Goal: Task Accomplishment & Management: Complete application form

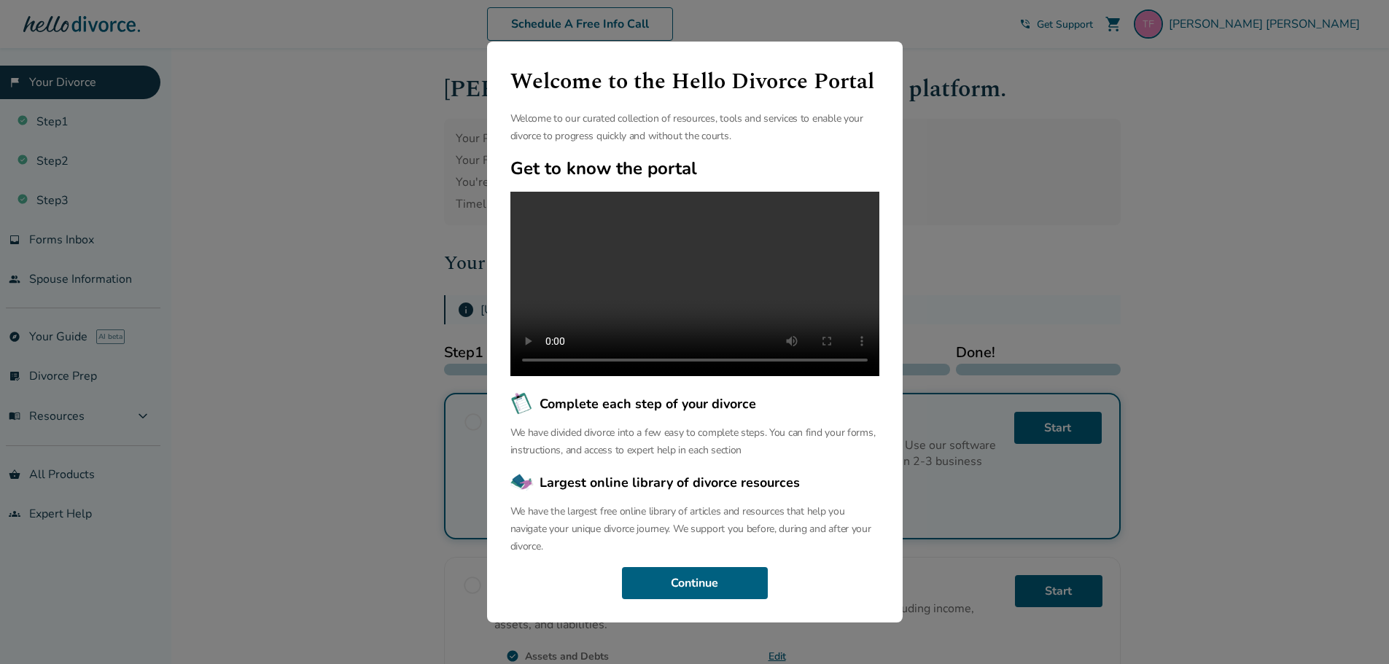
click at [1002, 75] on div "Welcome to the Hello Divorce Portal Welcome to our curated collection of resour…" at bounding box center [694, 332] width 1389 height 664
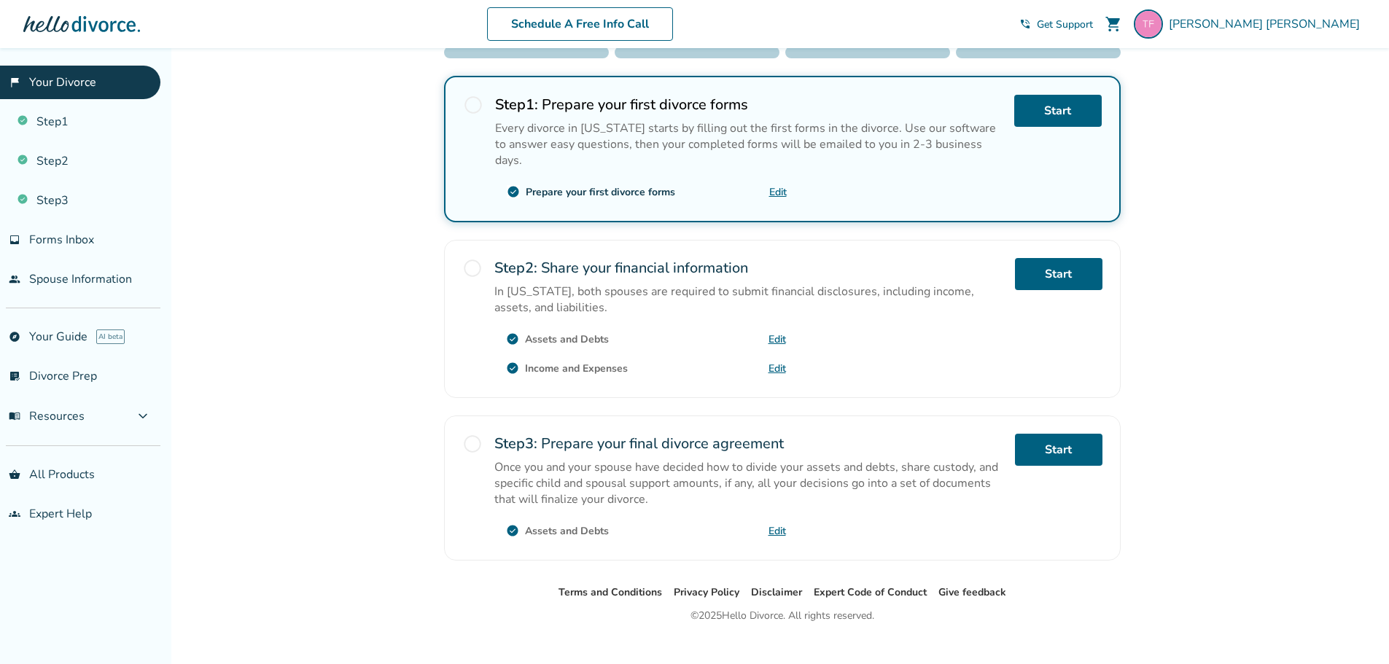
scroll to position [323, 0]
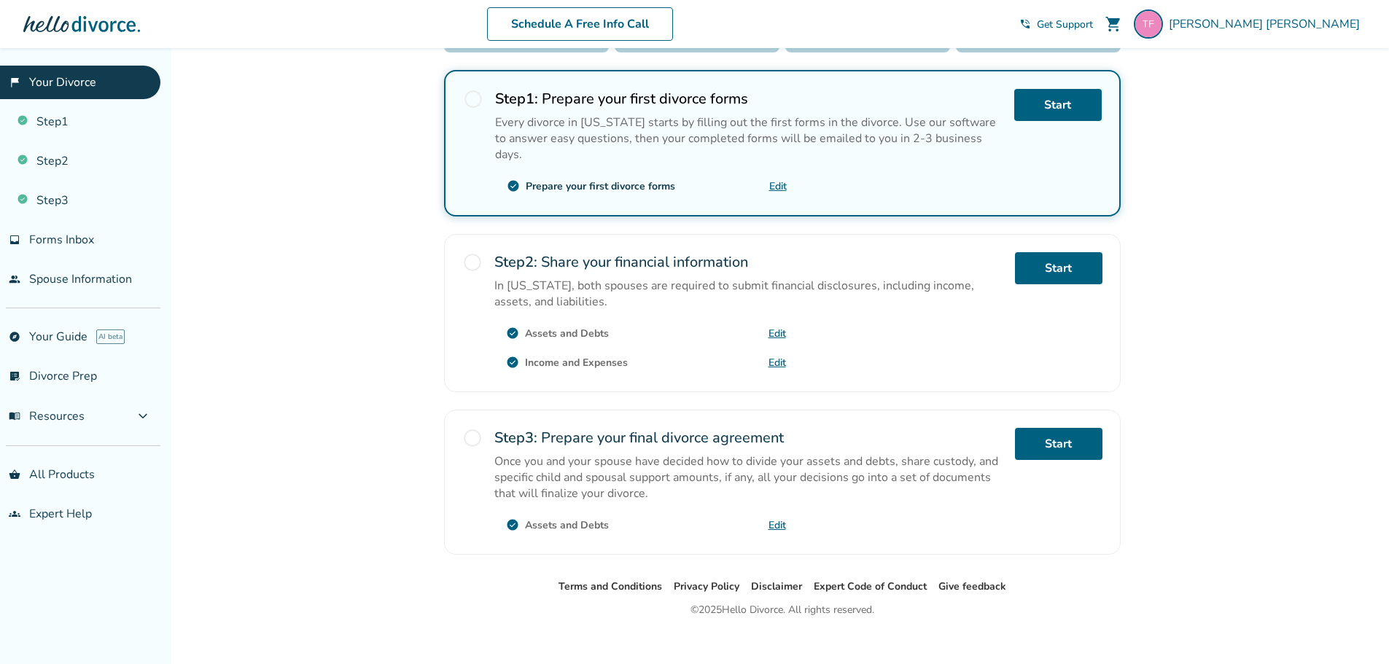
click at [776, 327] on link "Edit" at bounding box center [776, 334] width 17 height 14
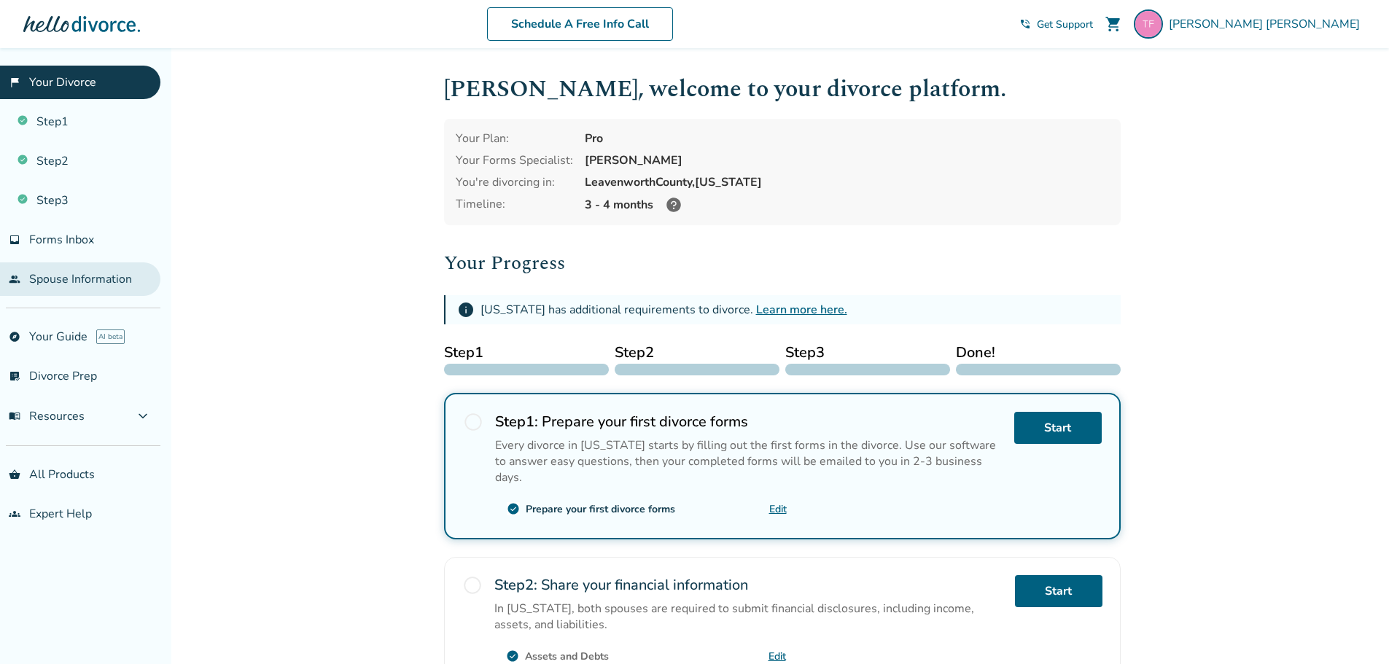
click at [100, 269] on link "people Spouse Information" at bounding box center [80, 279] width 160 height 34
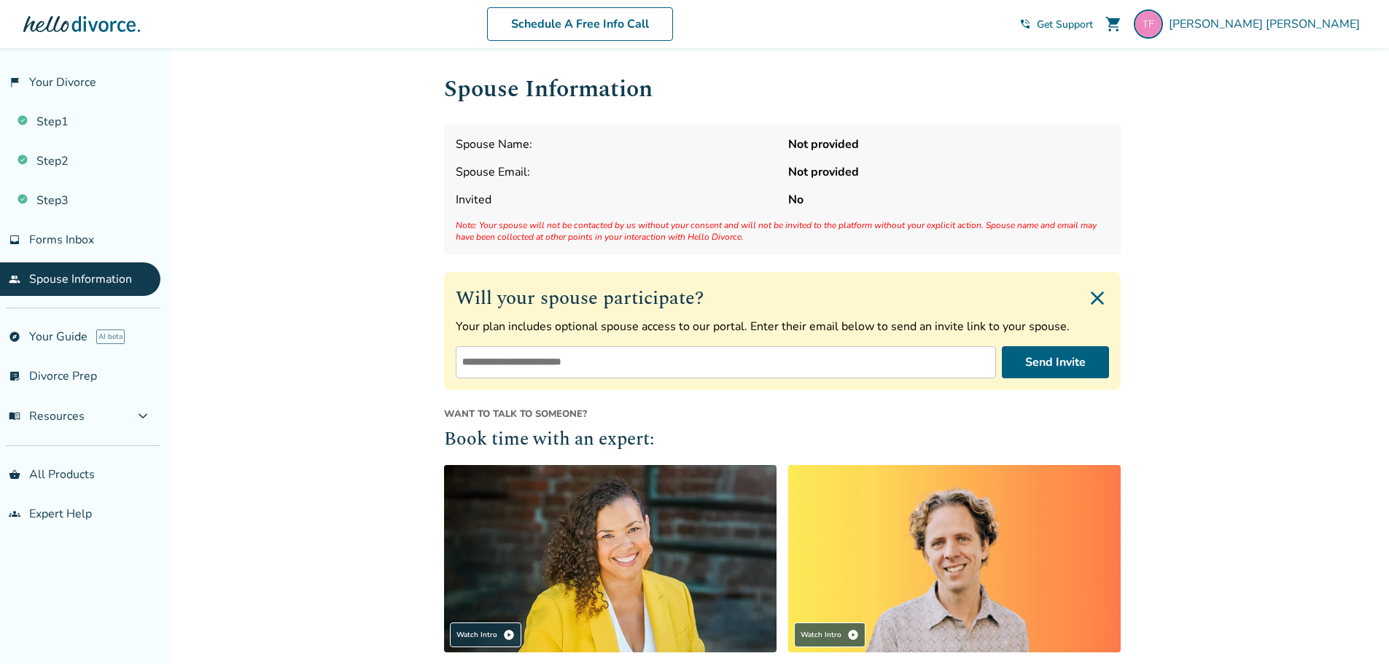
click at [593, 367] on input "email" at bounding box center [726, 362] width 540 height 32
click at [593, 367] on input "**********" at bounding box center [726, 362] width 540 height 32
type input "*"
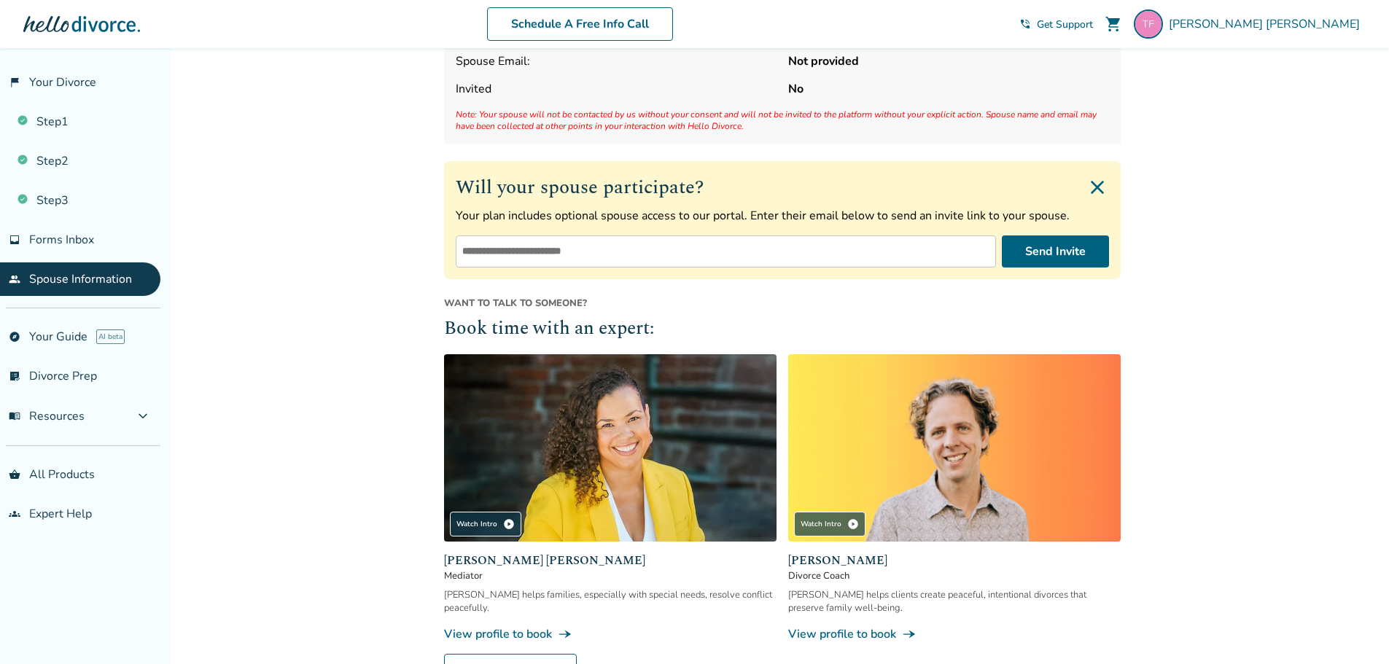
scroll to position [110, 0]
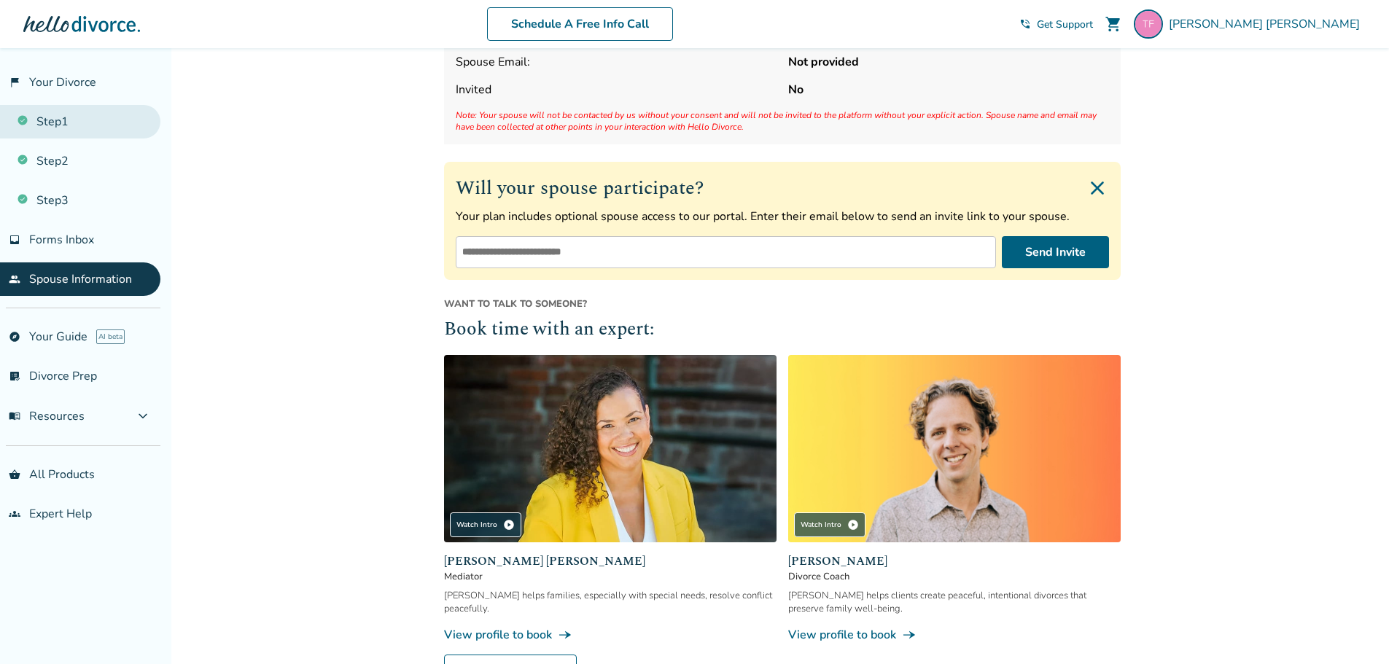
click at [50, 134] on link "Step 1" at bounding box center [80, 122] width 160 height 34
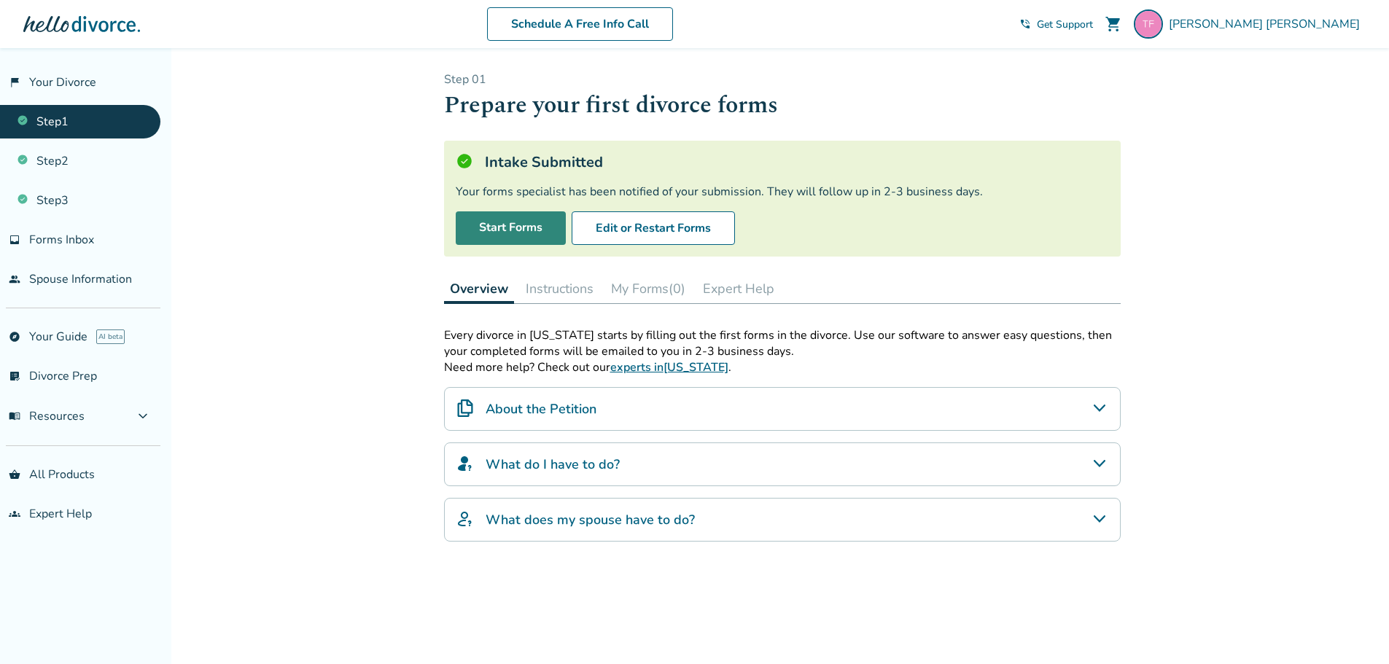
click at [540, 228] on link "Start Forms" at bounding box center [511, 228] width 110 height 34
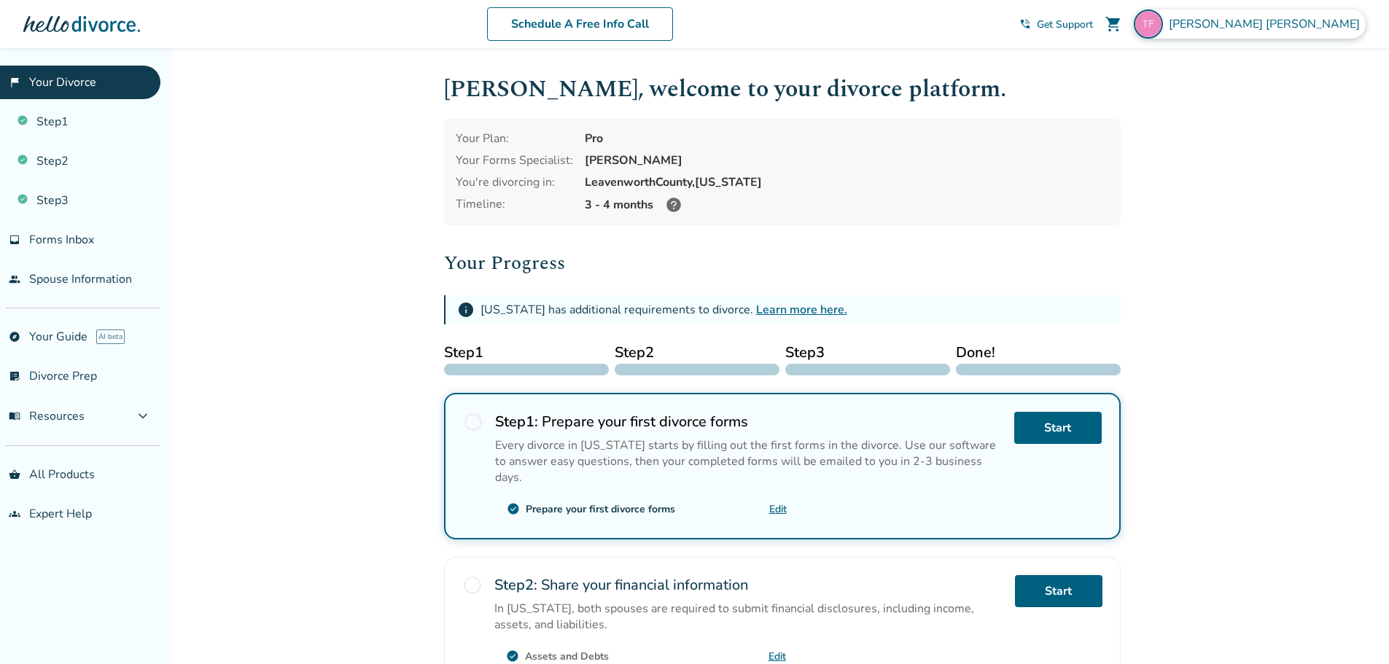
click at [1329, 22] on span "Tamara Freeman" at bounding box center [1267, 24] width 197 height 16
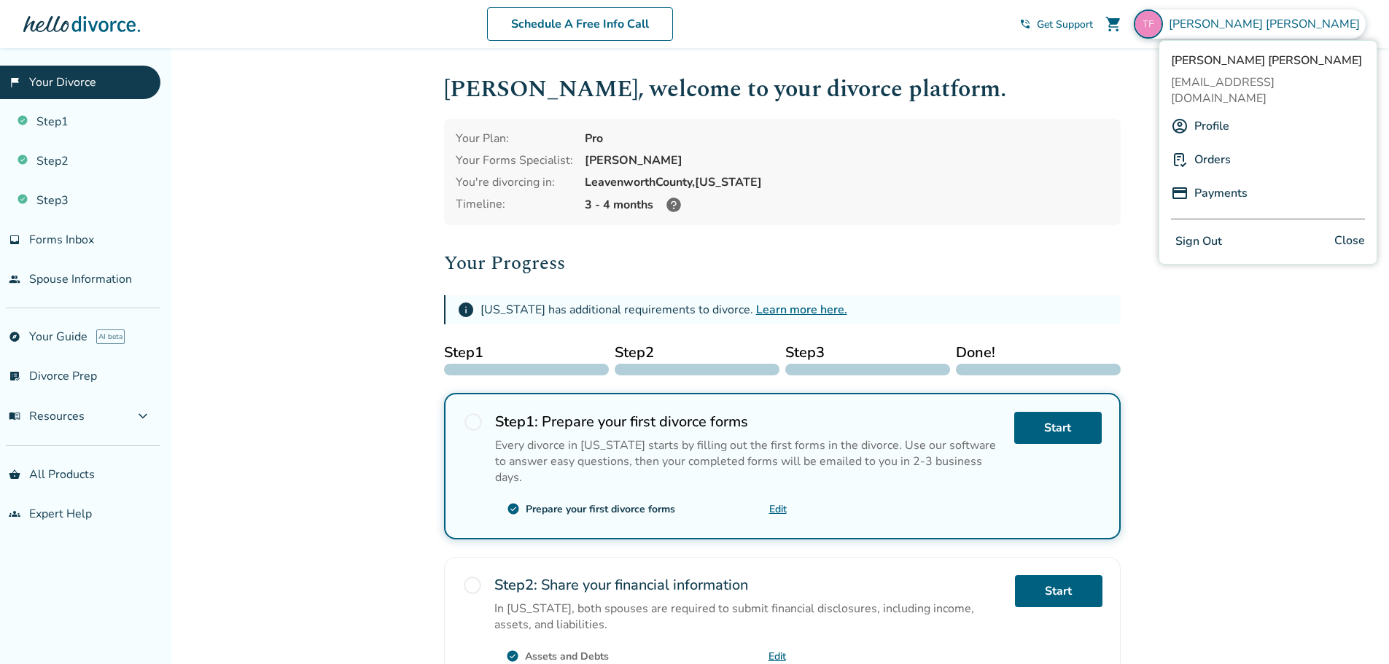
click at [1074, 119] on div "Your Plan: Pro Your Forms Specialist: Jessica Fowler You're divorcing in: Leave…" at bounding box center [782, 172] width 677 height 106
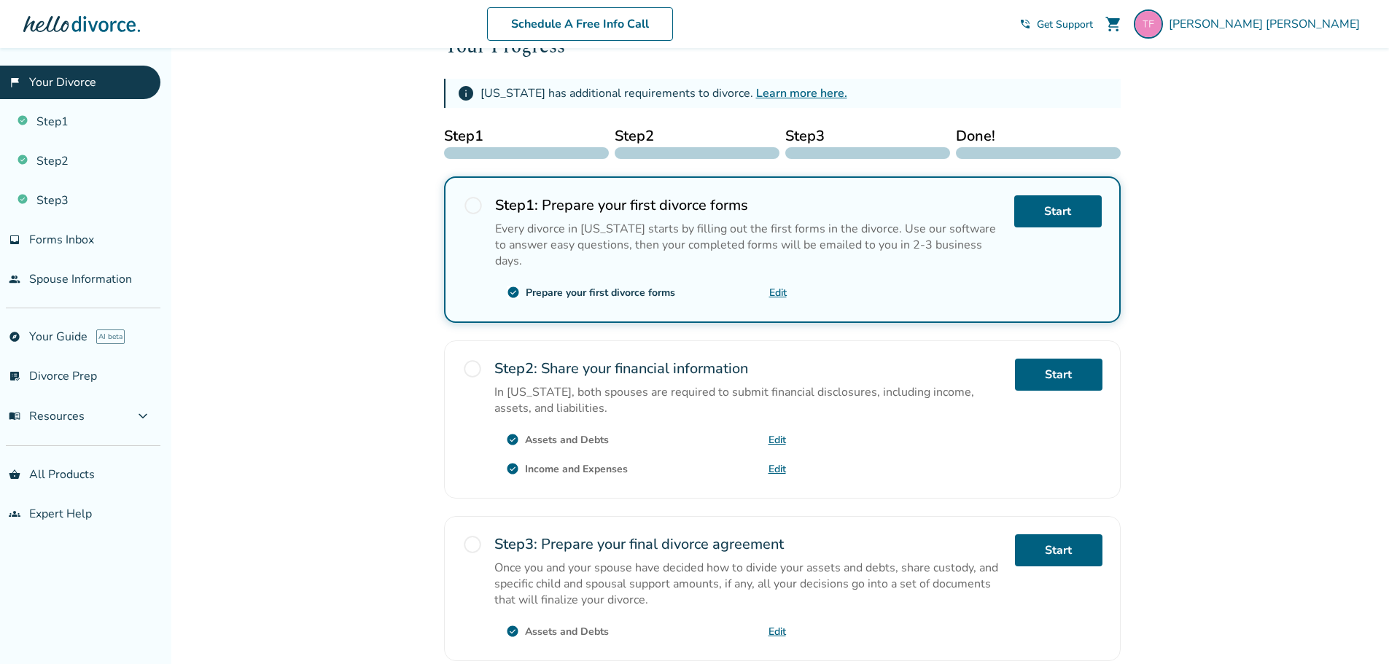
scroll to position [220, 0]
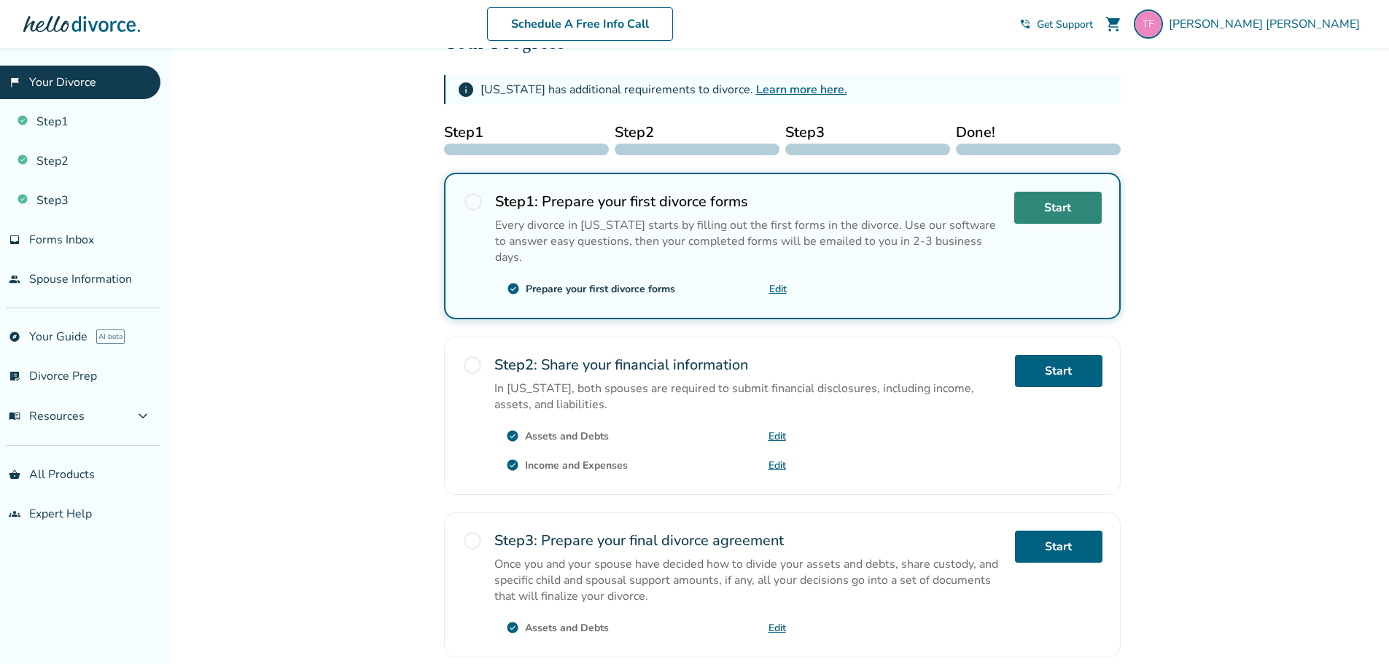
click at [1062, 217] on link "Start" at bounding box center [1057, 208] width 87 height 32
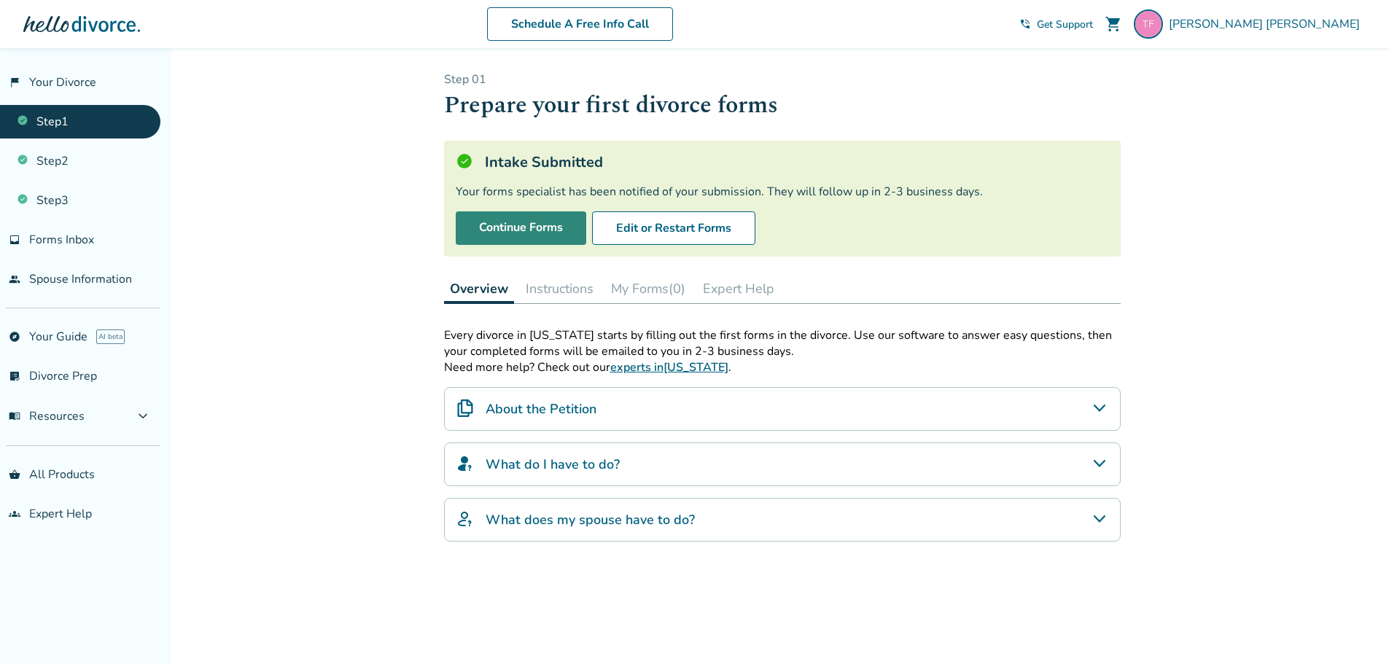
click at [577, 236] on link "Continue Forms" at bounding box center [521, 228] width 131 height 34
click at [72, 289] on link "people Spouse Information" at bounding box center [80, 279] width 160 height 34
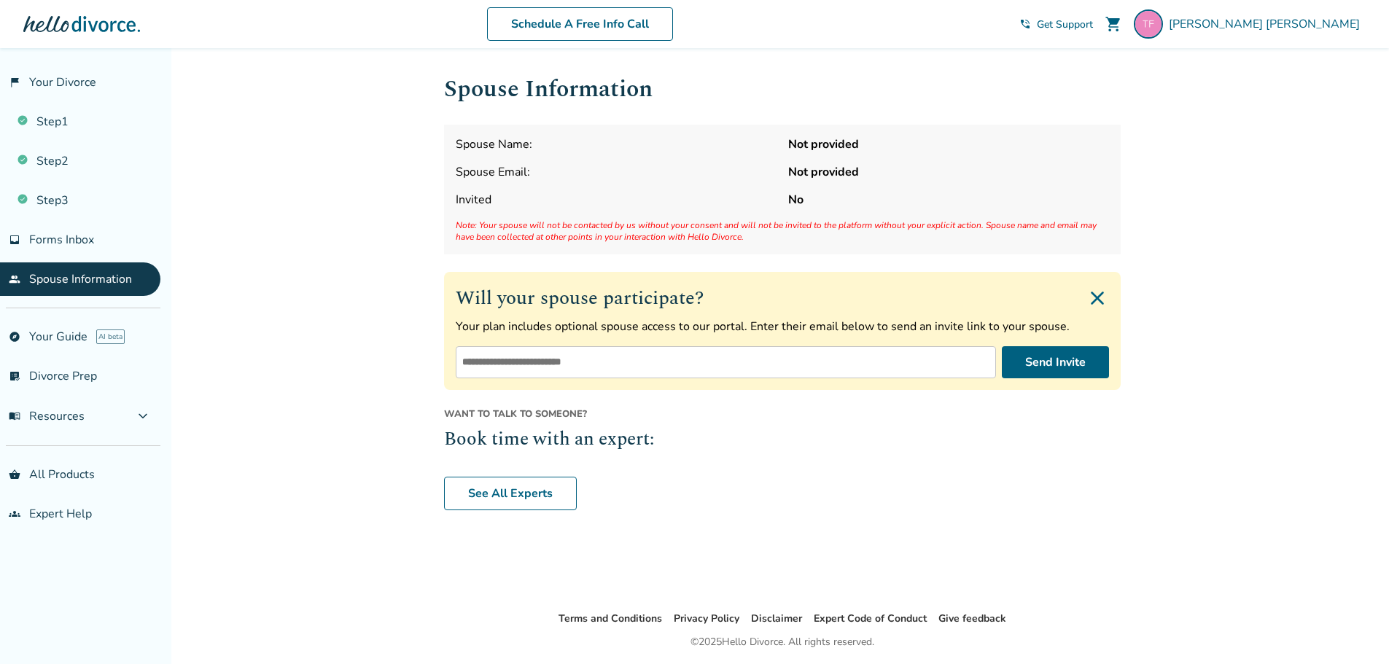
click at [533, 365] on input "email" at bounding box center [726, 362] width 540 height 32
type input "**********"
click at [1039, 362] on button "Send Invite" at bounding box center [1055, 362] width 107 height 32
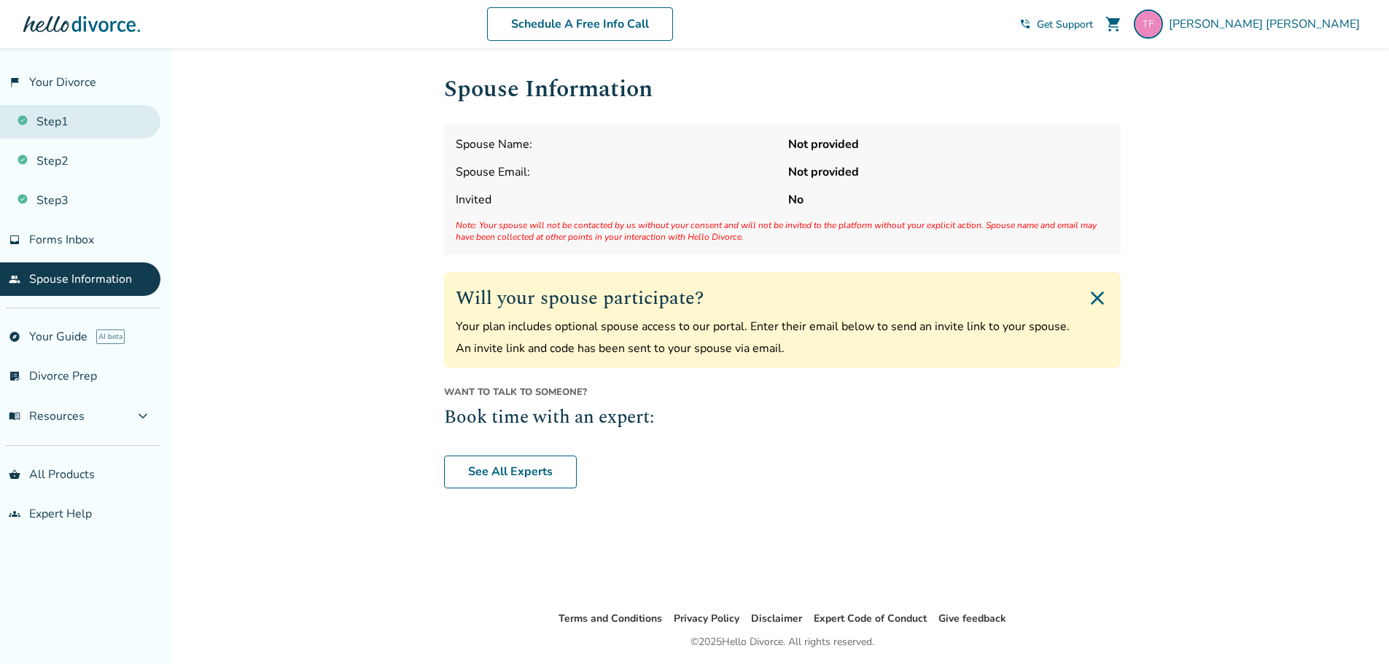
click at [51, 126] on link "Step 1" at bounding box center [80, 122] width 160 height 34
